Goal: Task Accomplishment & Management: Use online tool/utility

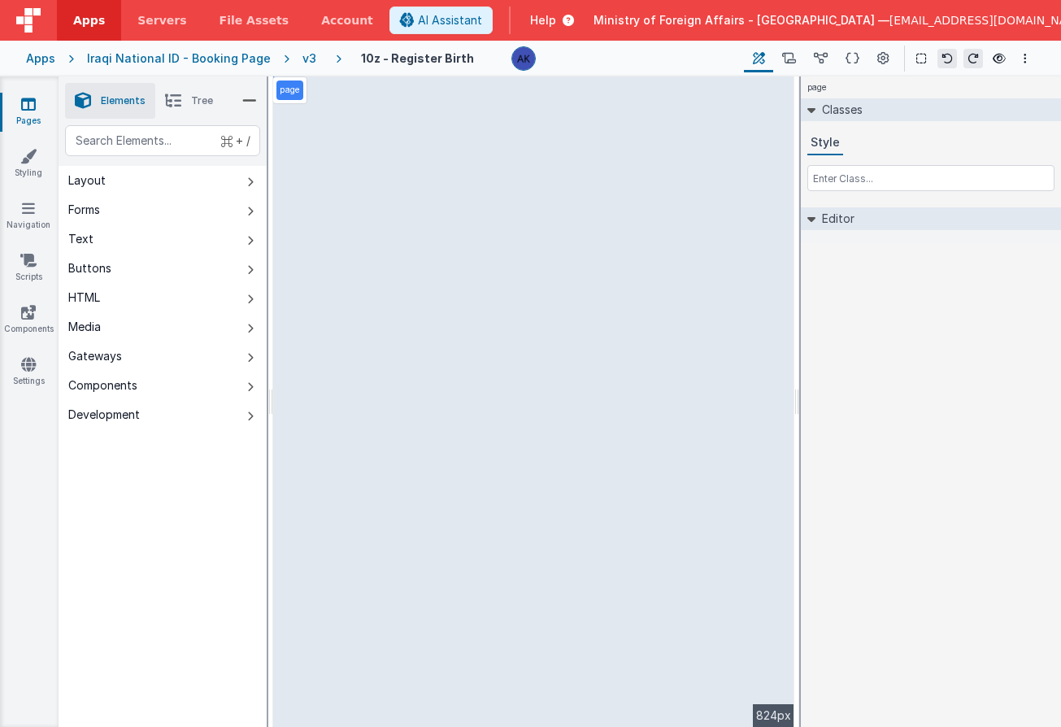
click at [1016, 308] on div "page Classes Style Editor DEV: Focus DEV: builderToggleConditionalCSS DEV: Remo…" at bounding box center [931, 401] width 260 height 650
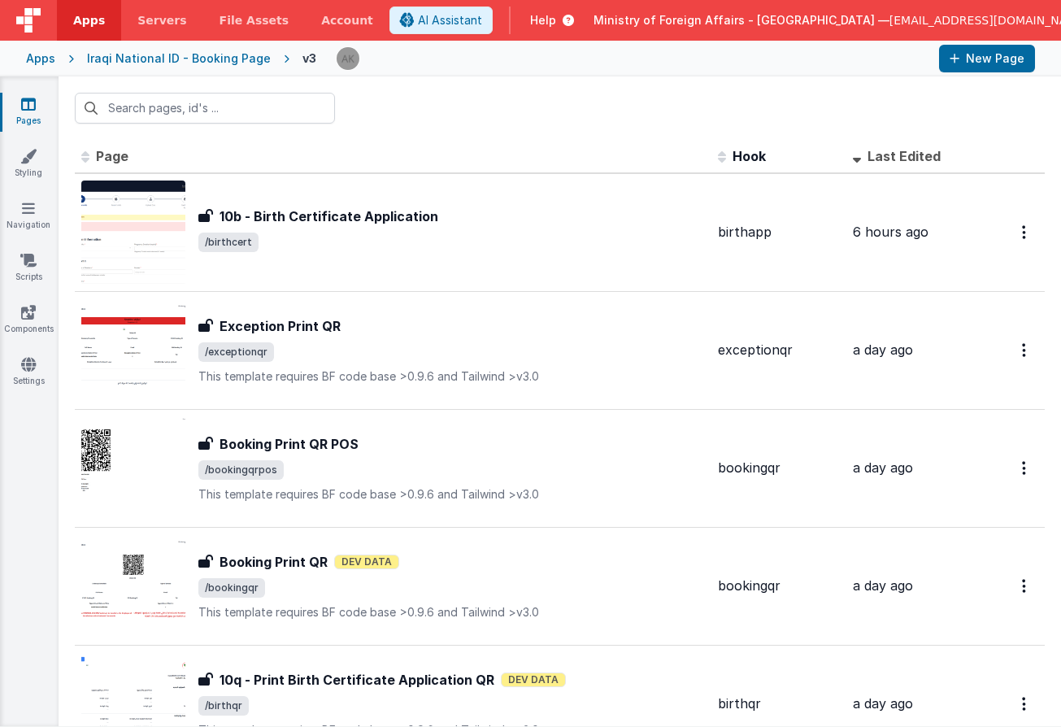
click at [302, 54] on div "v3" at bounding box center [312, 58] width 20 height 16
click at [251, 59] on div "Iraqi National ID - Booking Page" at bounding box center [179, 58] width 184 height 16
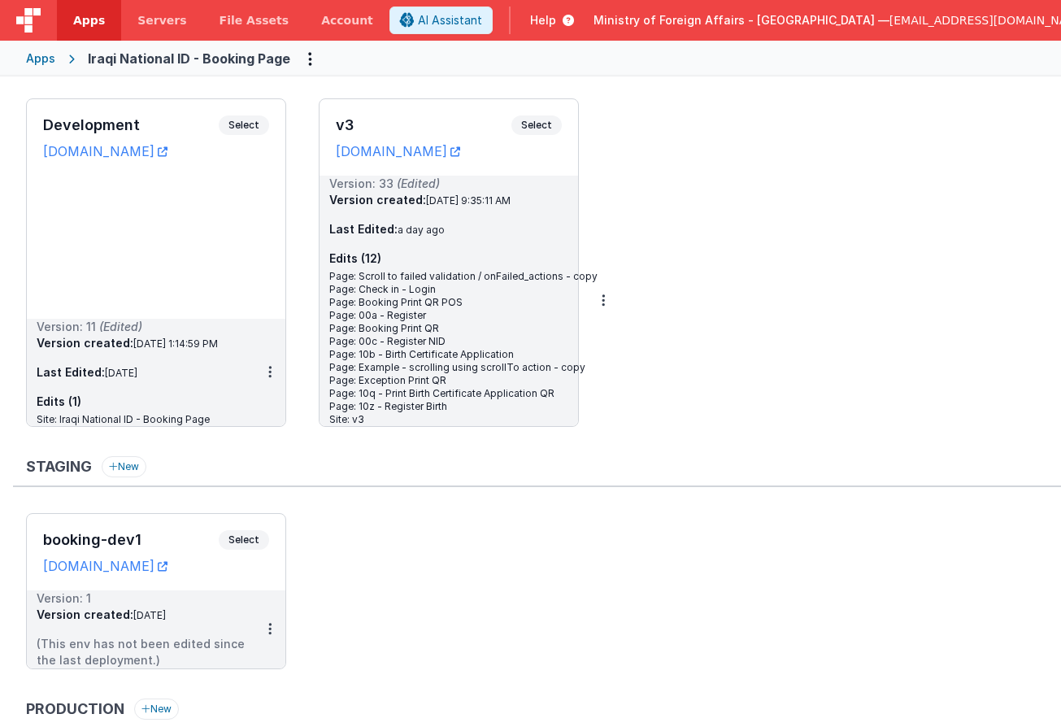
scroll to position [33, 0]
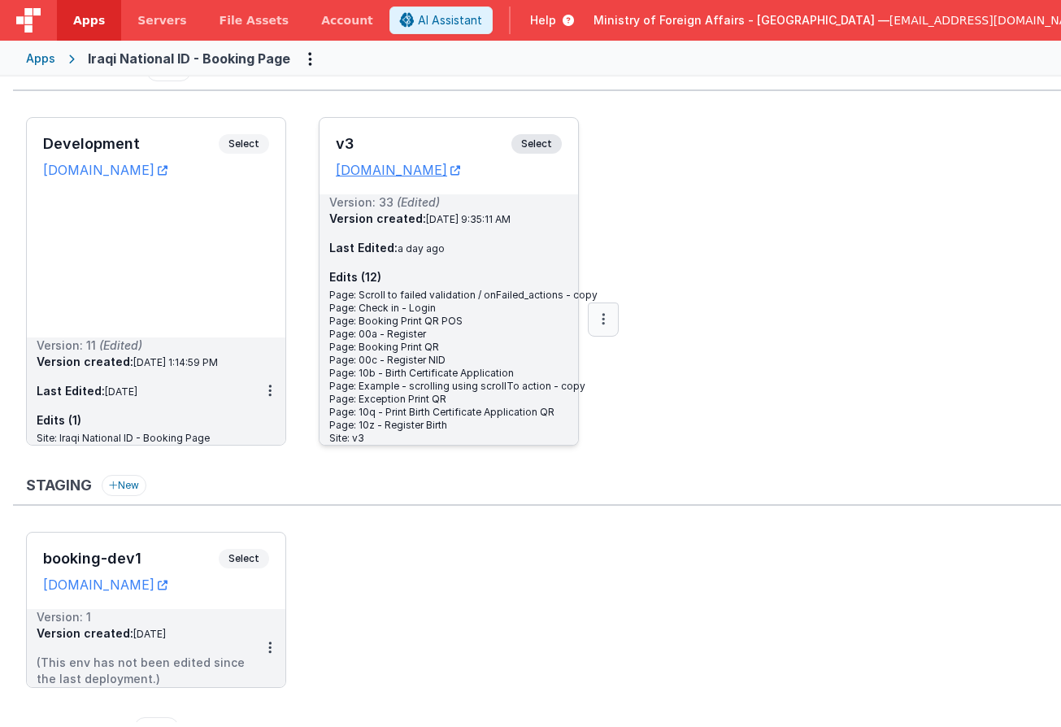
click at [602, 319] on icon at bounding box center [603, 319] width 3 height 1
click at [530, 418] on link "Deploy..." at bounding box center [547, 414] width 143 height 29
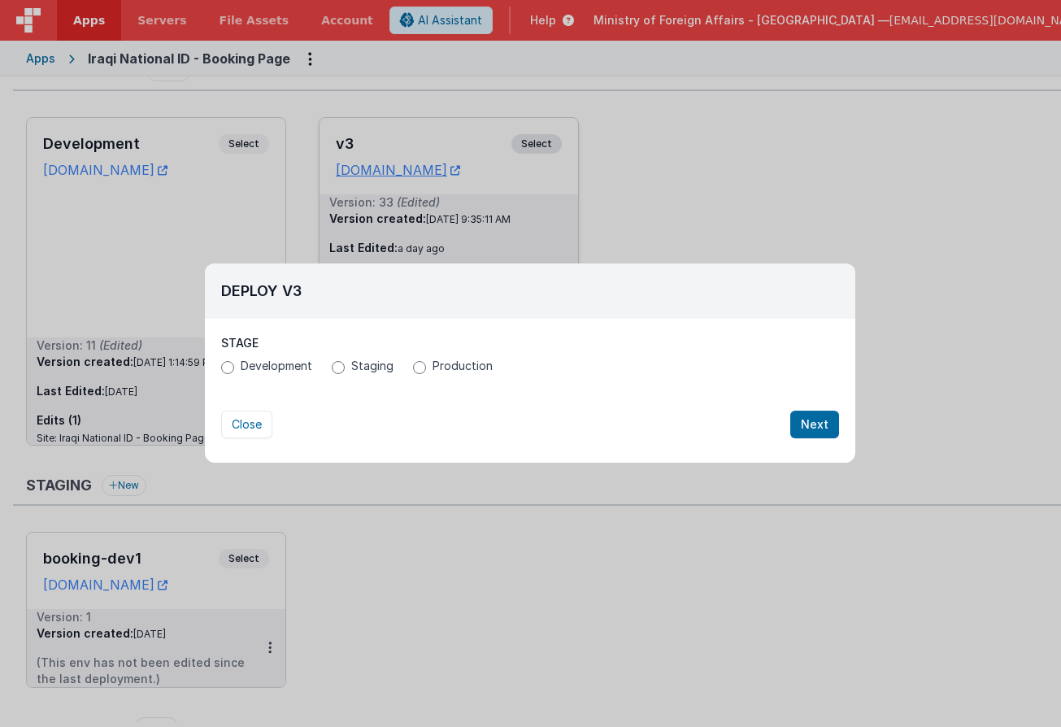
click at [362, 368] on span "Staging" at bounding box center [372, 366] width 42 height 16
click at [345, 368] on input "Staging" at bounding box center [338, 367] width 13 height 13
radio input "true"
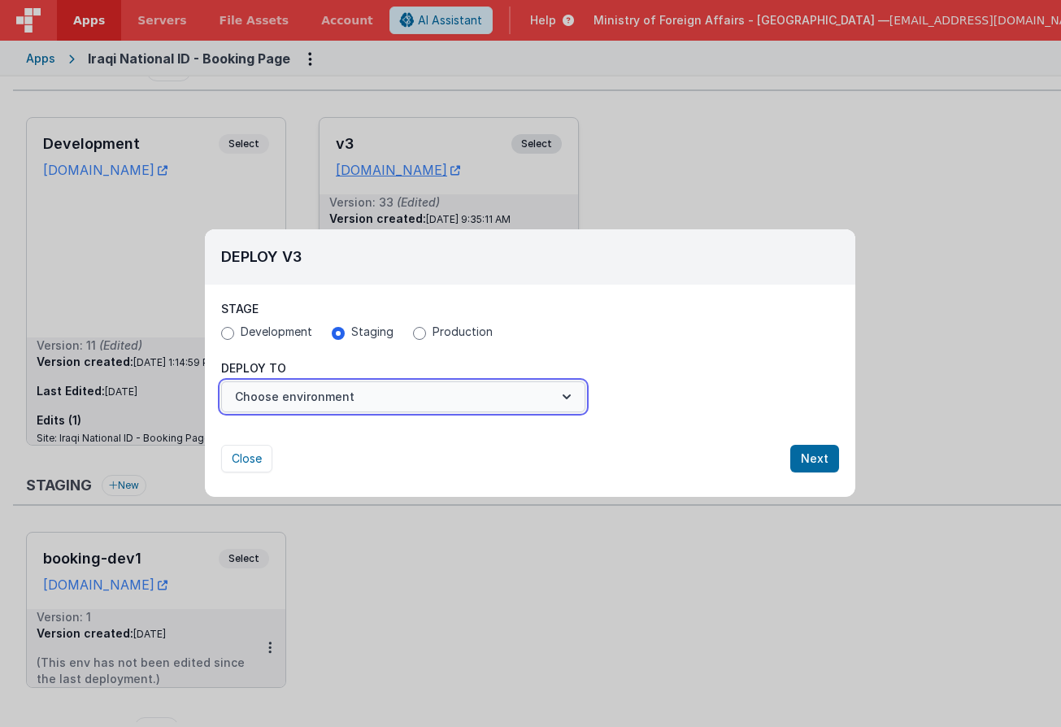
click at [367, 386] on button "Choose environment" at bounding box center [403, 396] width 364 height 31
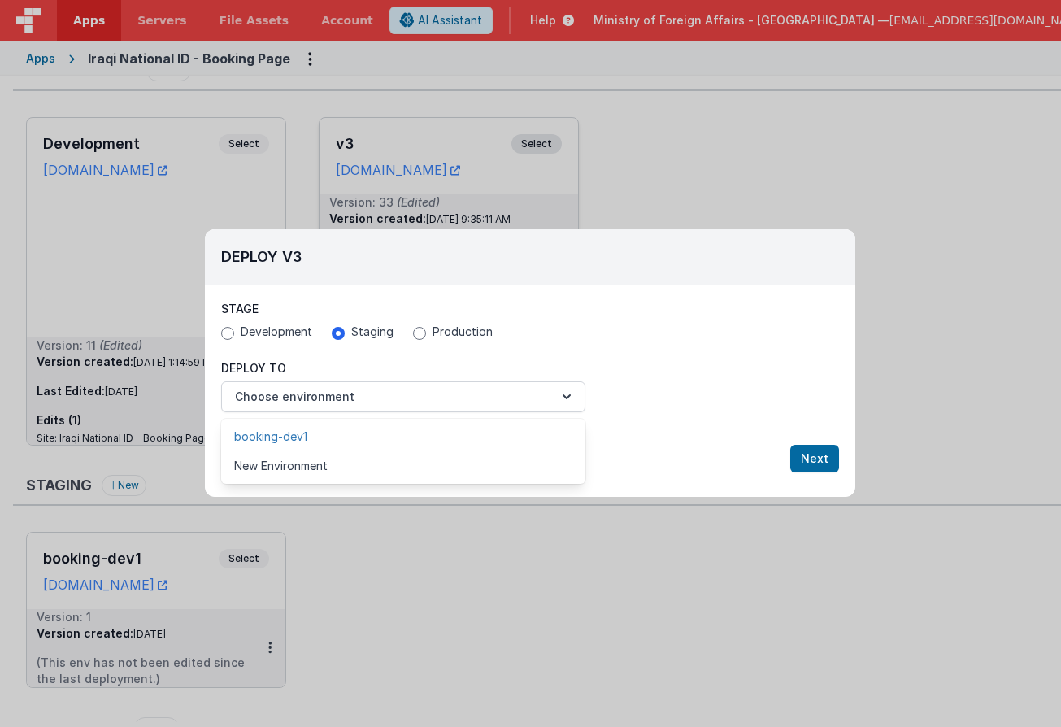
click at [356, 437] on link "booking-dev1" at bounding box center [403, 436] width 364 height 29
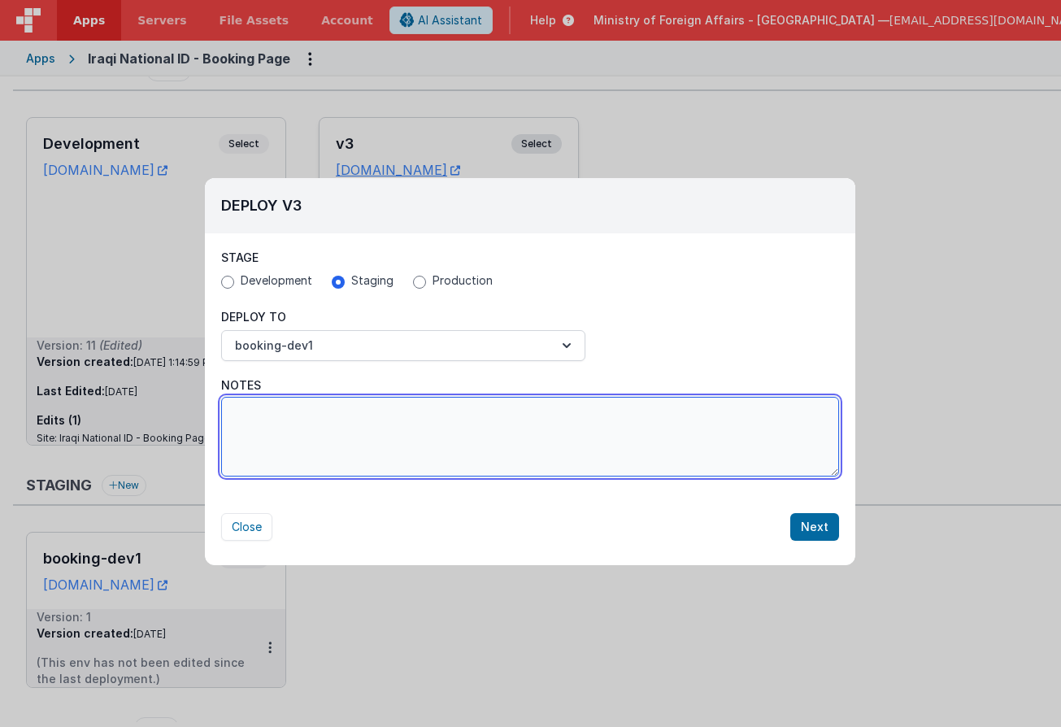
click at [489, 439] on textarea "Notes" at bounding box center [530, 437] width 618 height 80
type textarea "app"
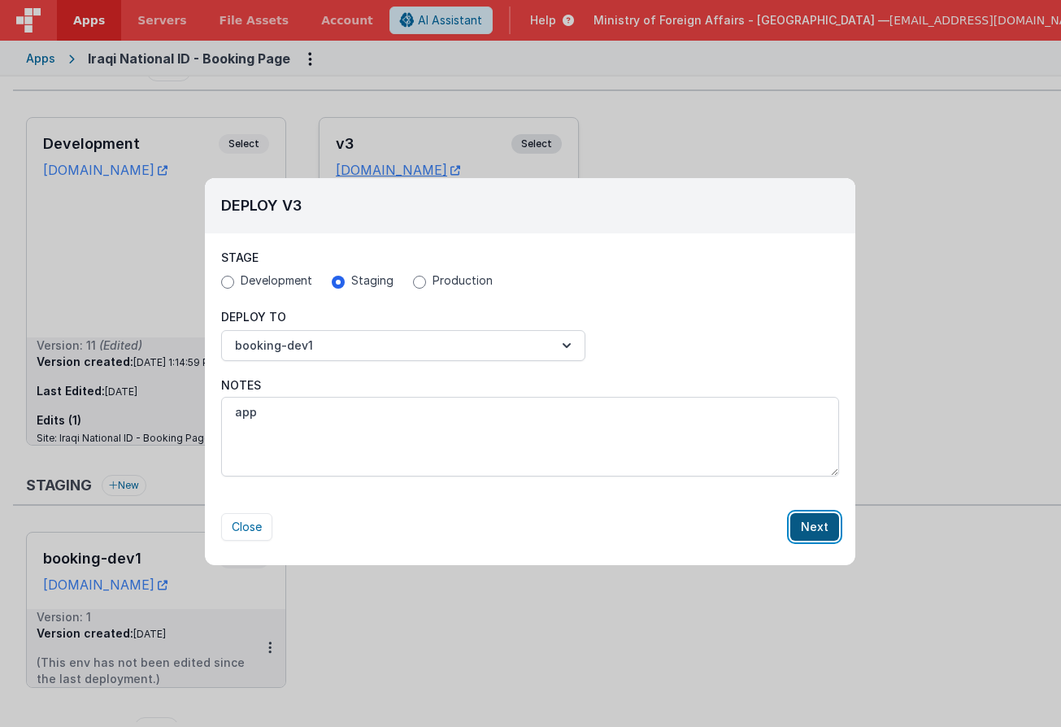
click at [824, 527] on button "Next" at bounding box center [814, 527] width 49 height 28
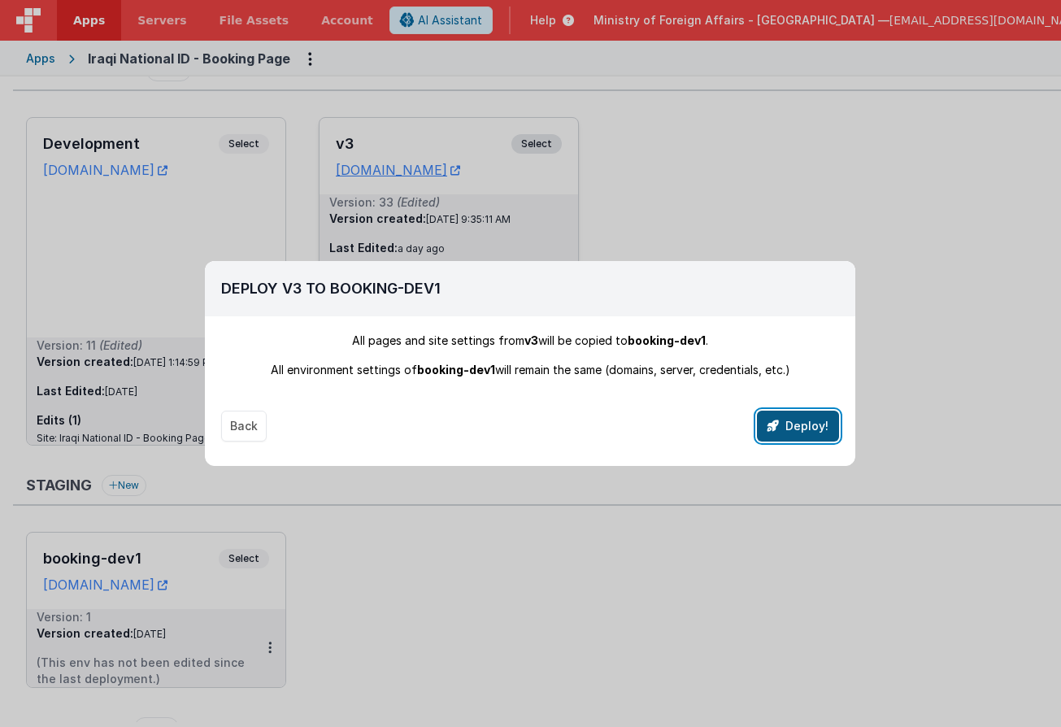
click at [831, 414] on button "Deploy!" at bounding box center [798, 426] width 82 height 31
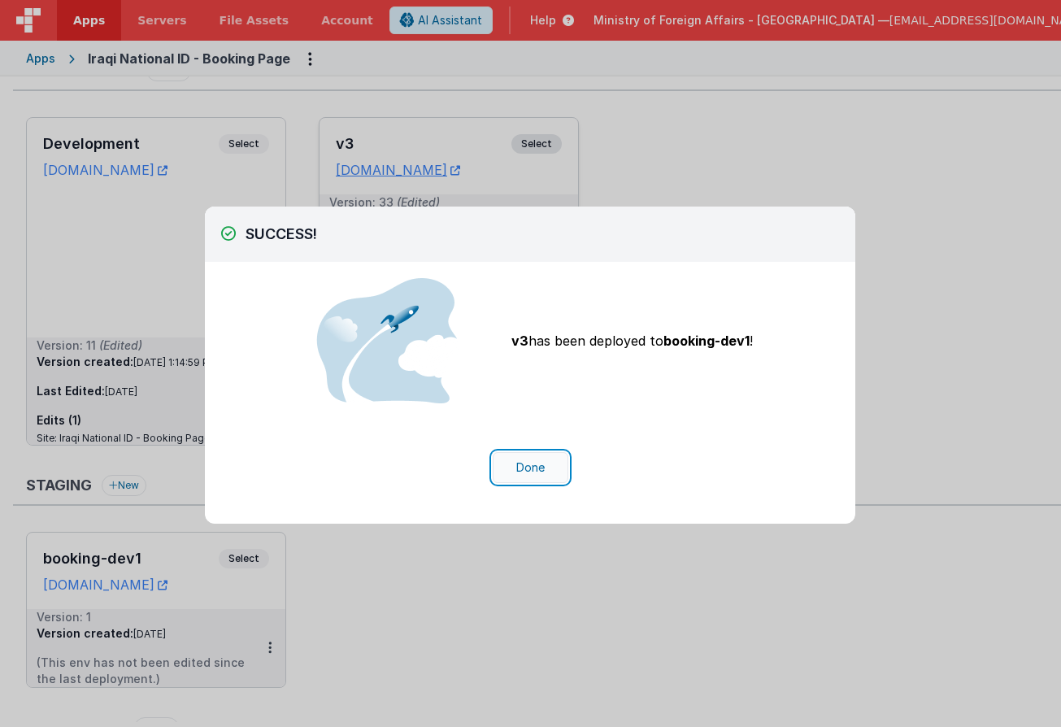
click at [528, 463] on button "Done" at bounding box center [531, 467] width 76 height 31
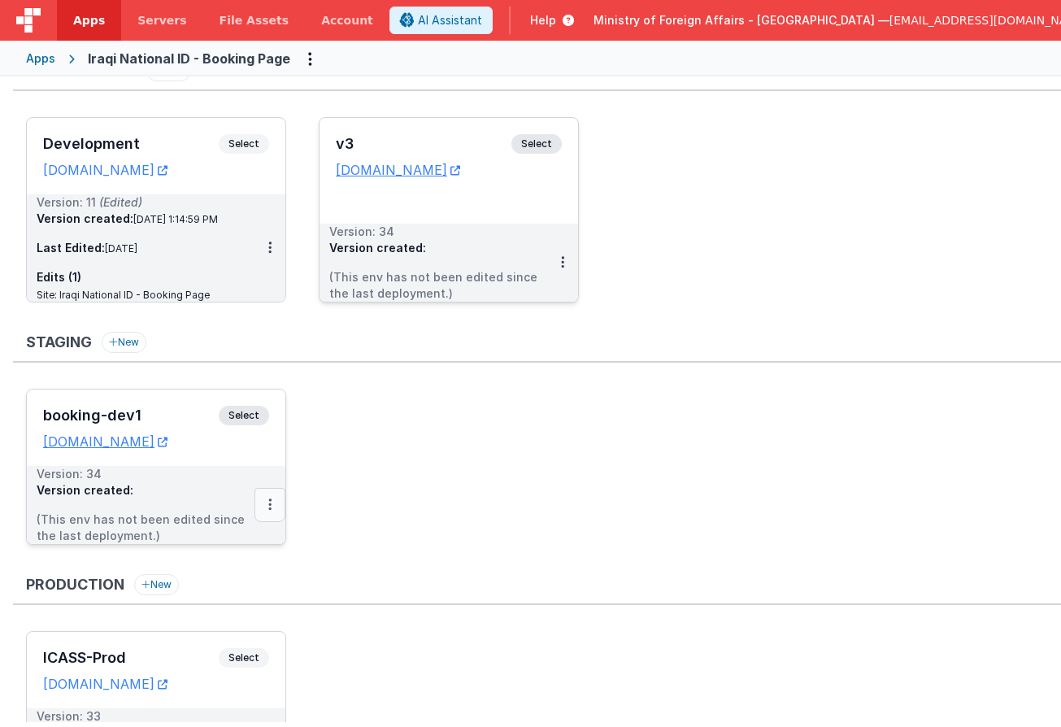
click at [266, 505] on button at bounding box center [269, 505] width 31 height 34
click at [215, 538] on link "Edit" at bounding box center [213, 541] width 143 height 29
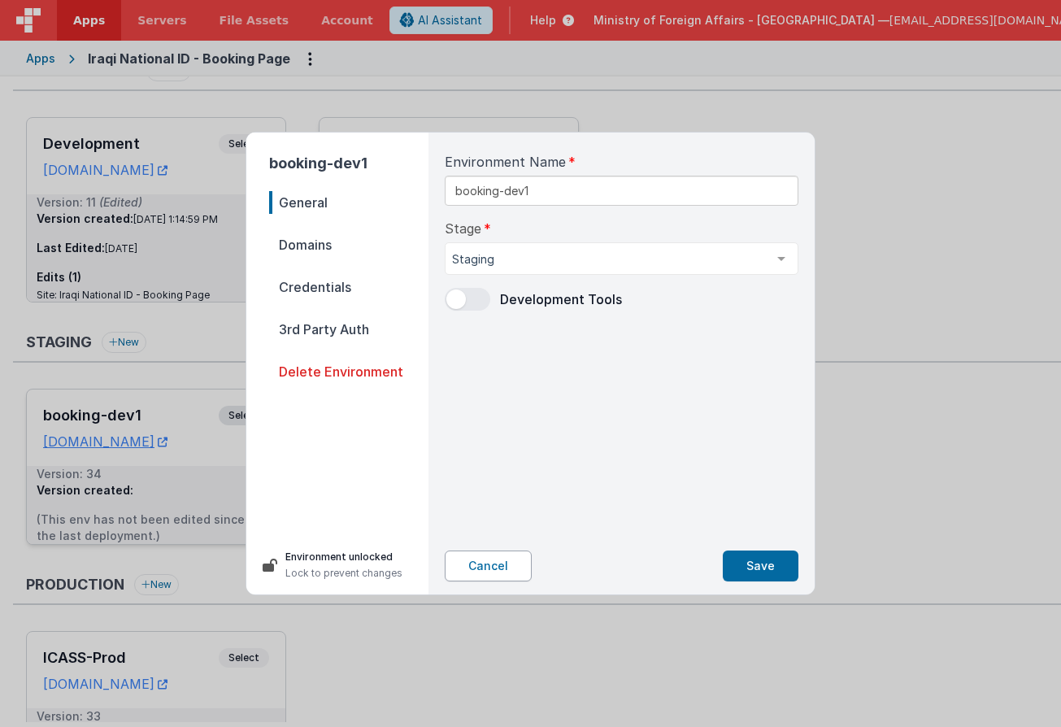
click at [518, 560] on button "Cancel" at bounding box center [488, 565] width 87 height 31
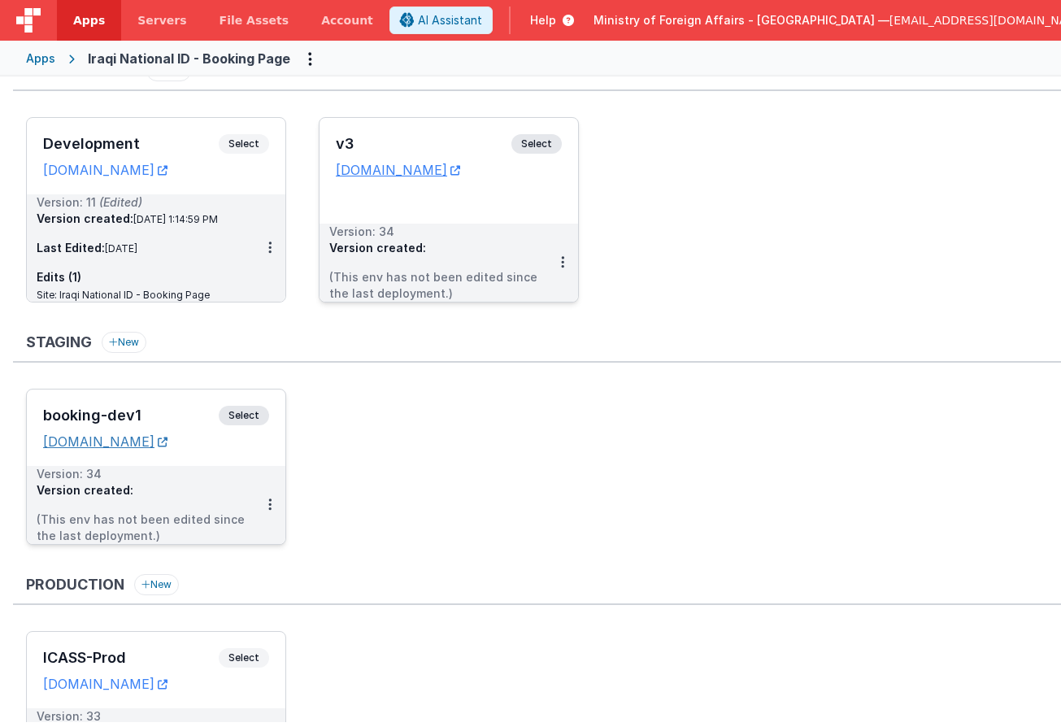
click at [167, 443] on link "[DOMAIN_NAME]" at bounding box center [105, 441] width 124 height 16
